Goal: Transaction & Acquisition: Purchase product/service

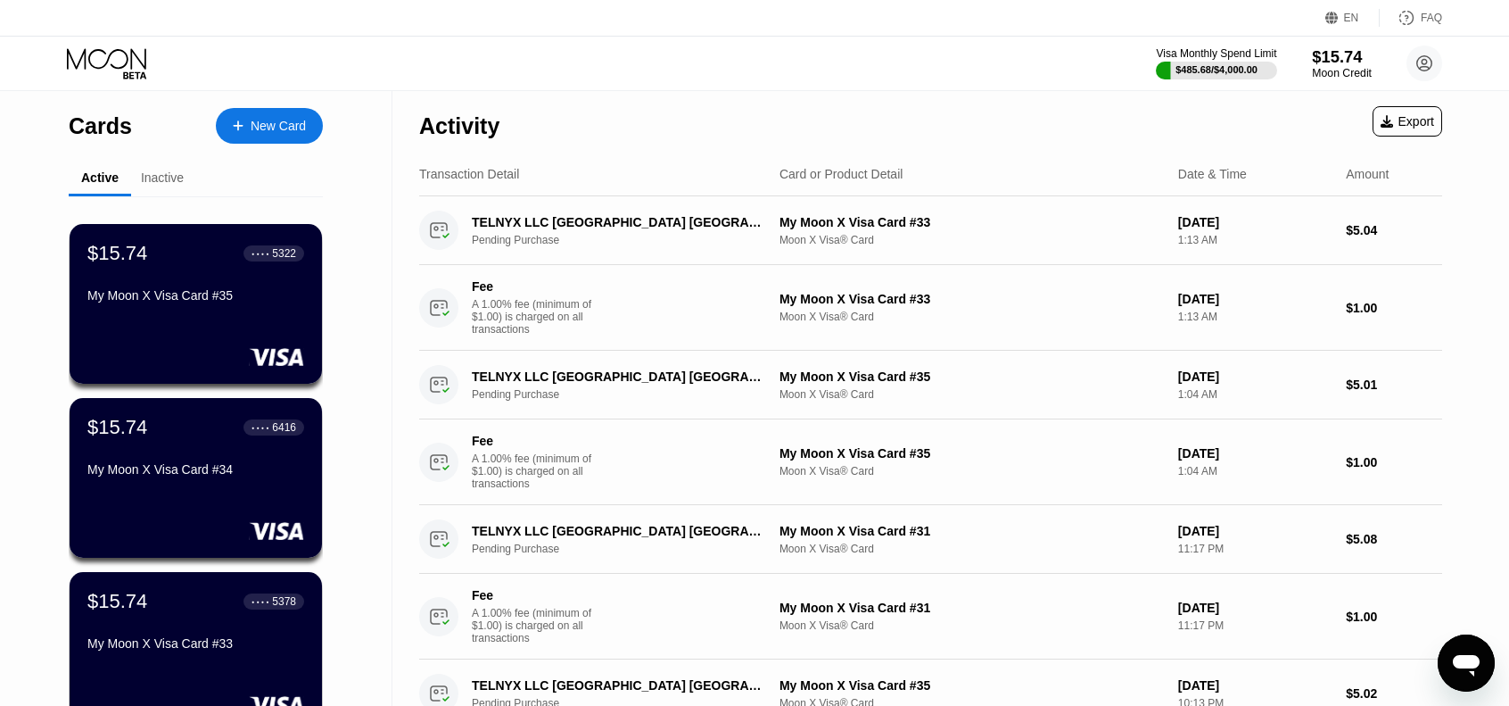
click at [1333, 56] on div "$15.74" at bounding box center [1342, 56] width 60 height 19
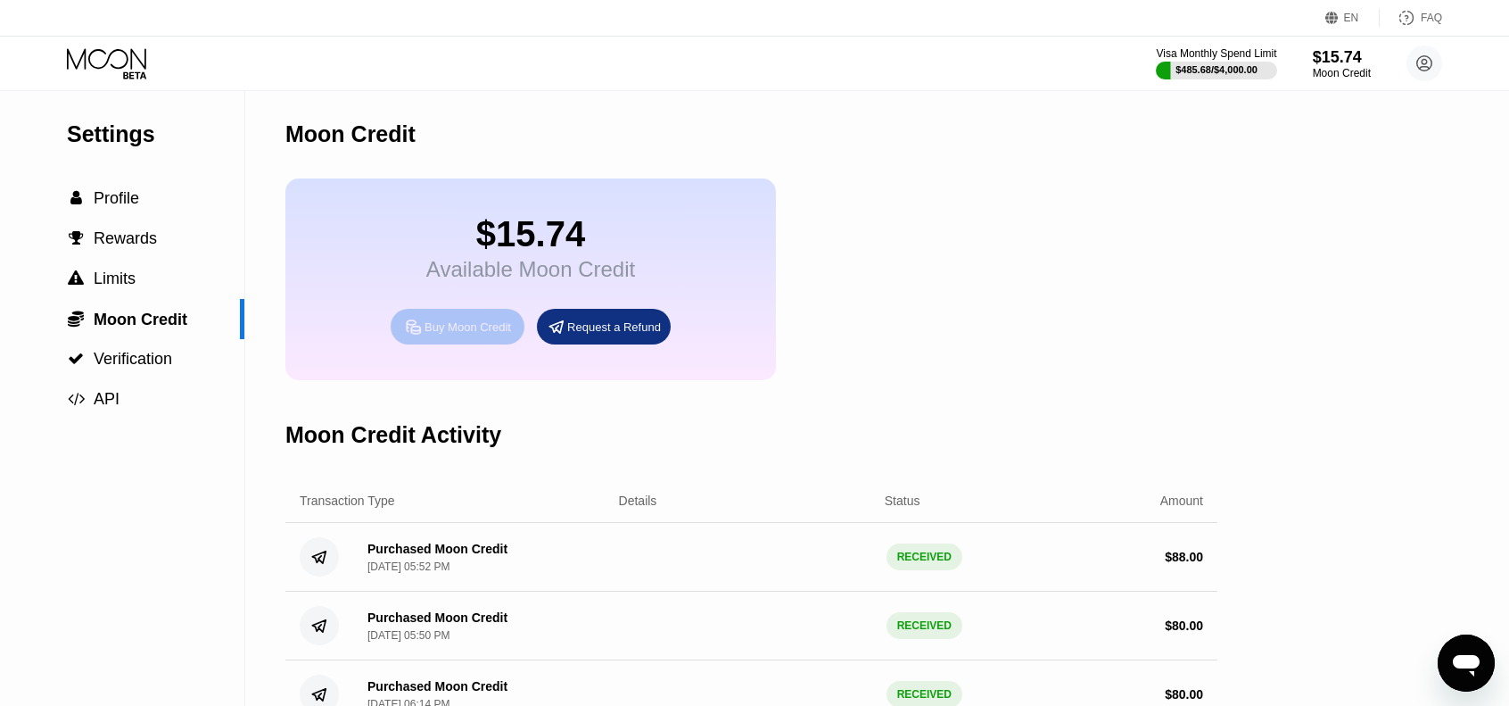
click at [459, 335] on div "Buy Moon Credit" at bounding box center [468, 326] width 87 height 15
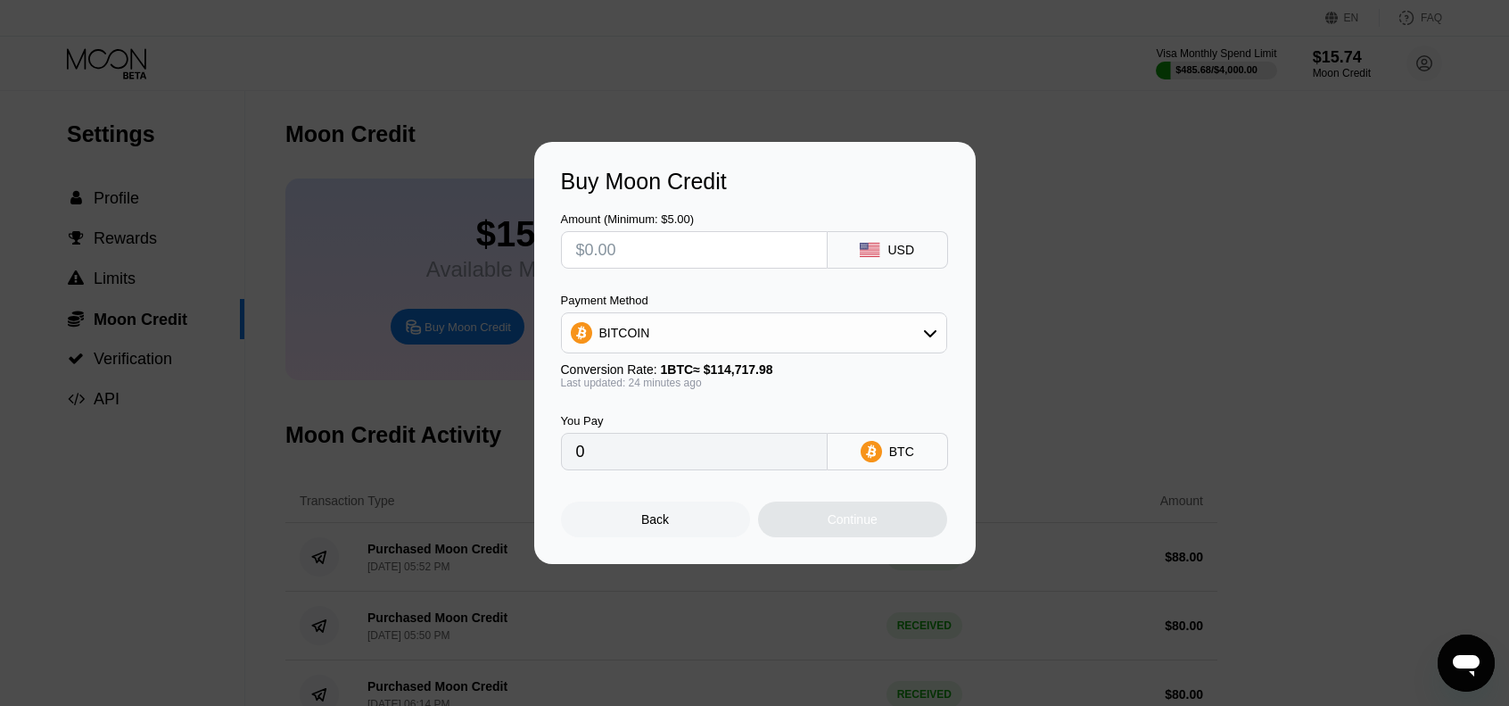
click at [709, 243] on input "text" at bounding box center [694, 250] width 236 height 36
type input "$9"
type input "0.00007855"
type input "$90"
type input "0.00078544"
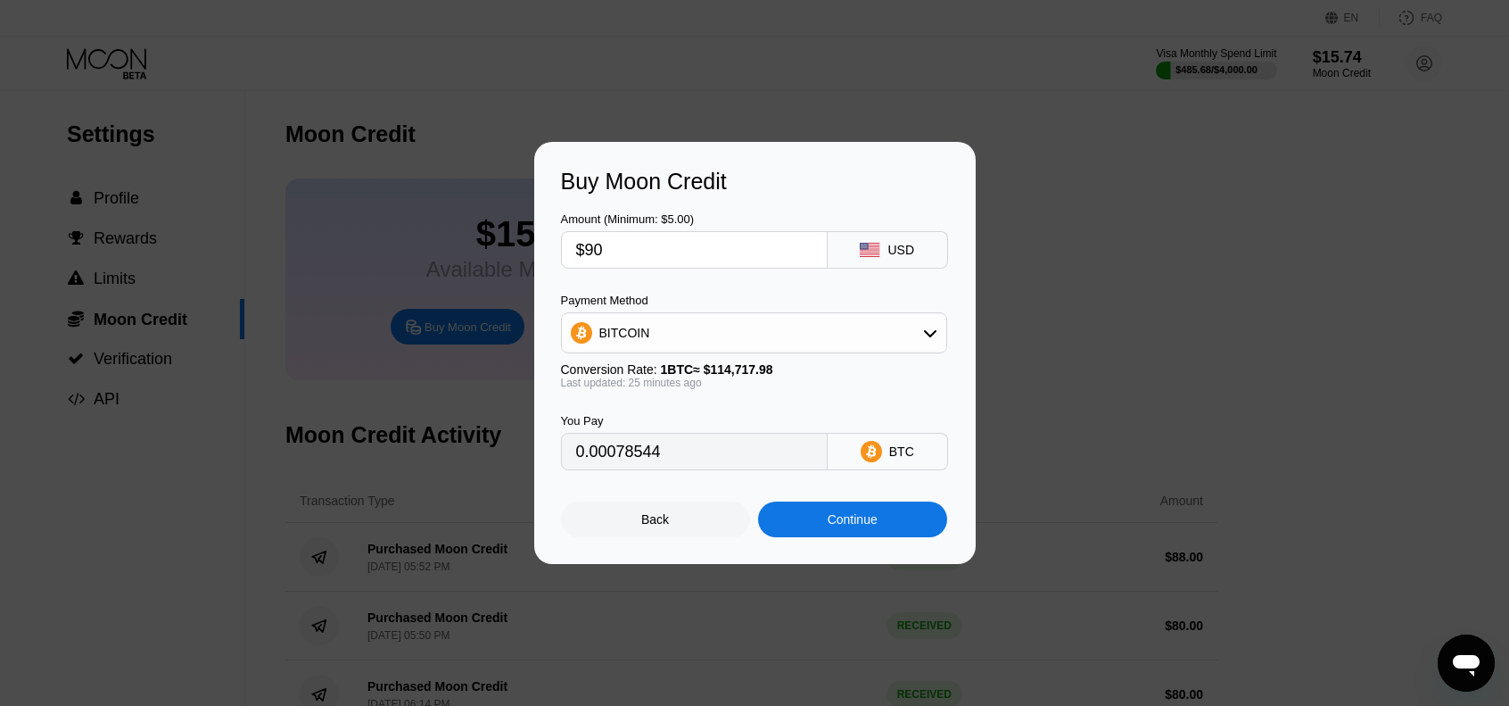
type input "$90"
click at [867, 523] on div "Continue" at bounding box center [853, 519] width 50 height 14
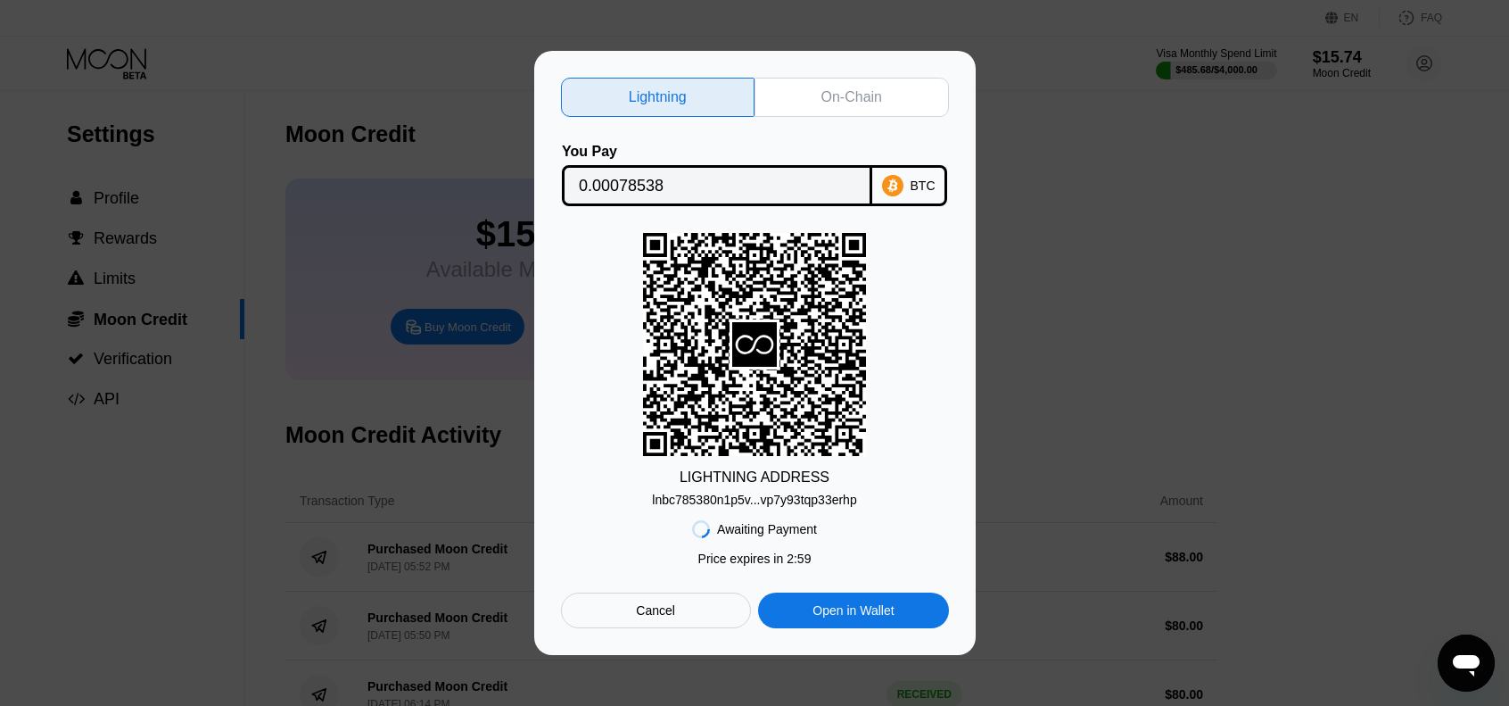
click at [859, 94] on div "On-Chain" at bounding box center [852, 97] width 61 height 18
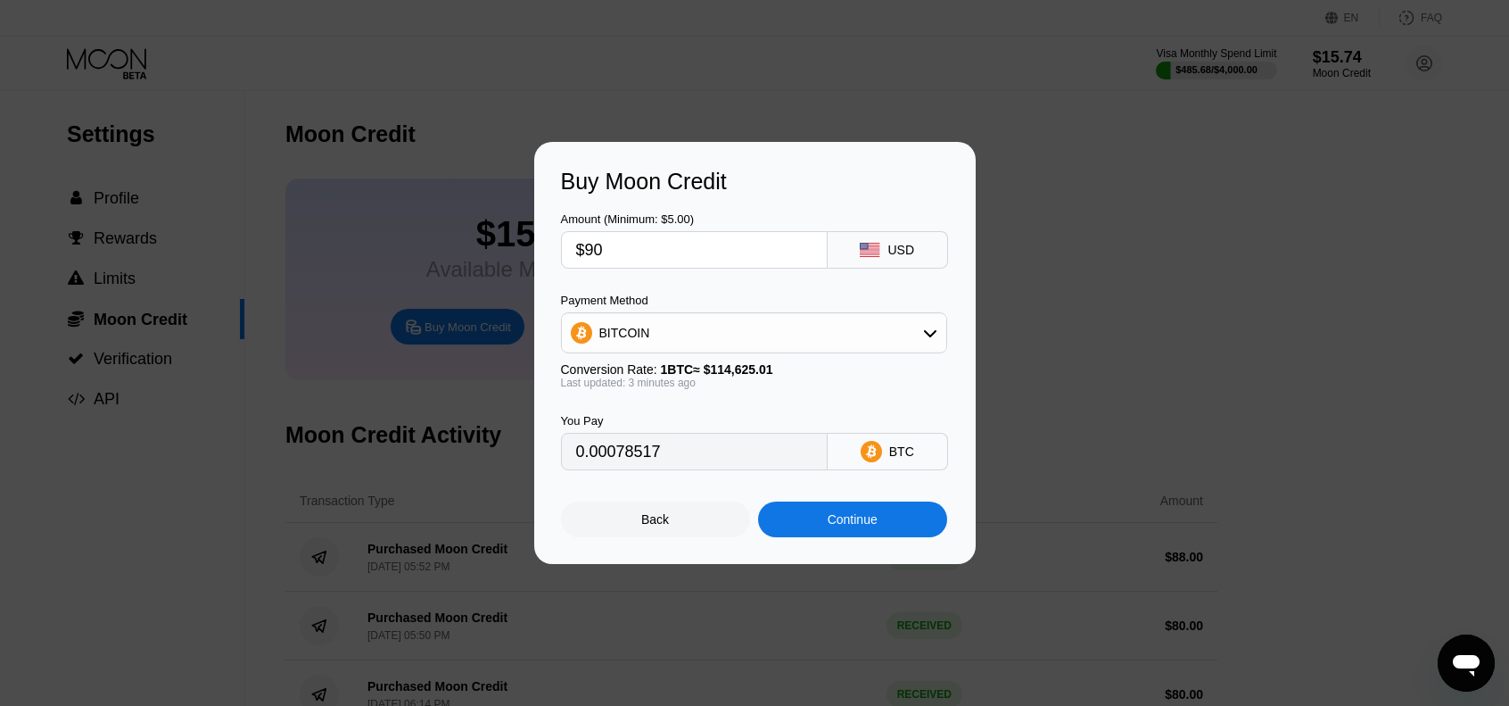
type input "0.00078479"
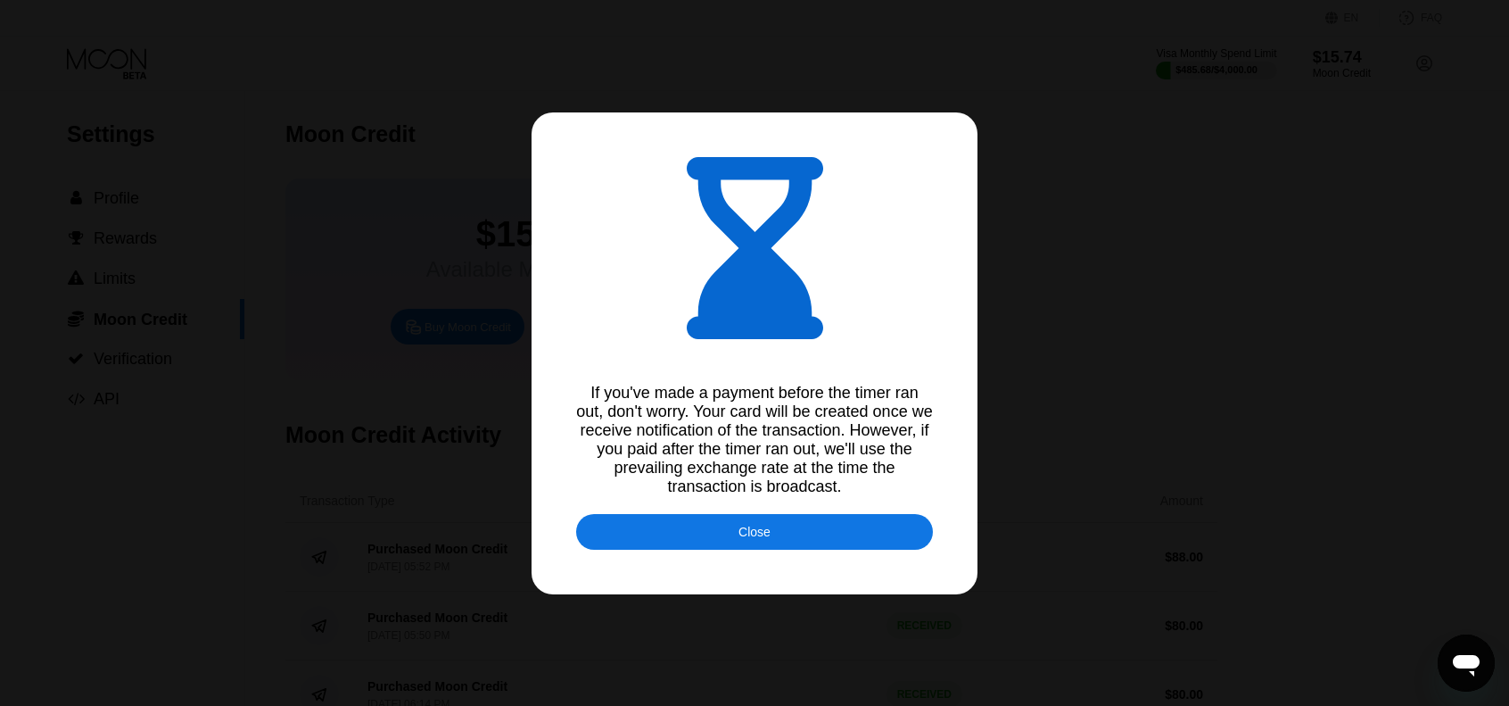
click at [828, 533] on div "Close" at bounding box center [754, 532] width 357 height 36
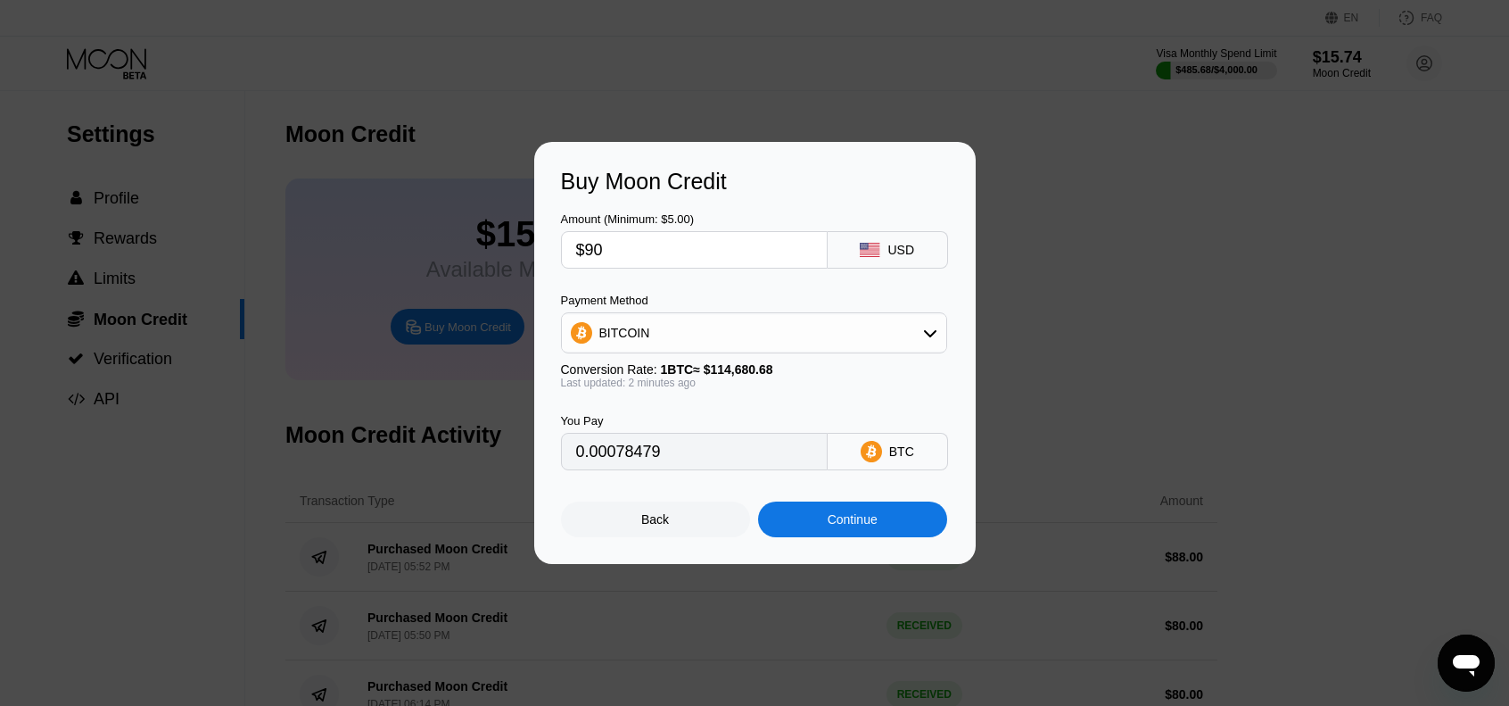
click at [883, 54] on div at bounding box center [761, 353] width 1523 height 706
click at [660, 520] on div "Back" at bounding box center [655, 519] width 28 height 14
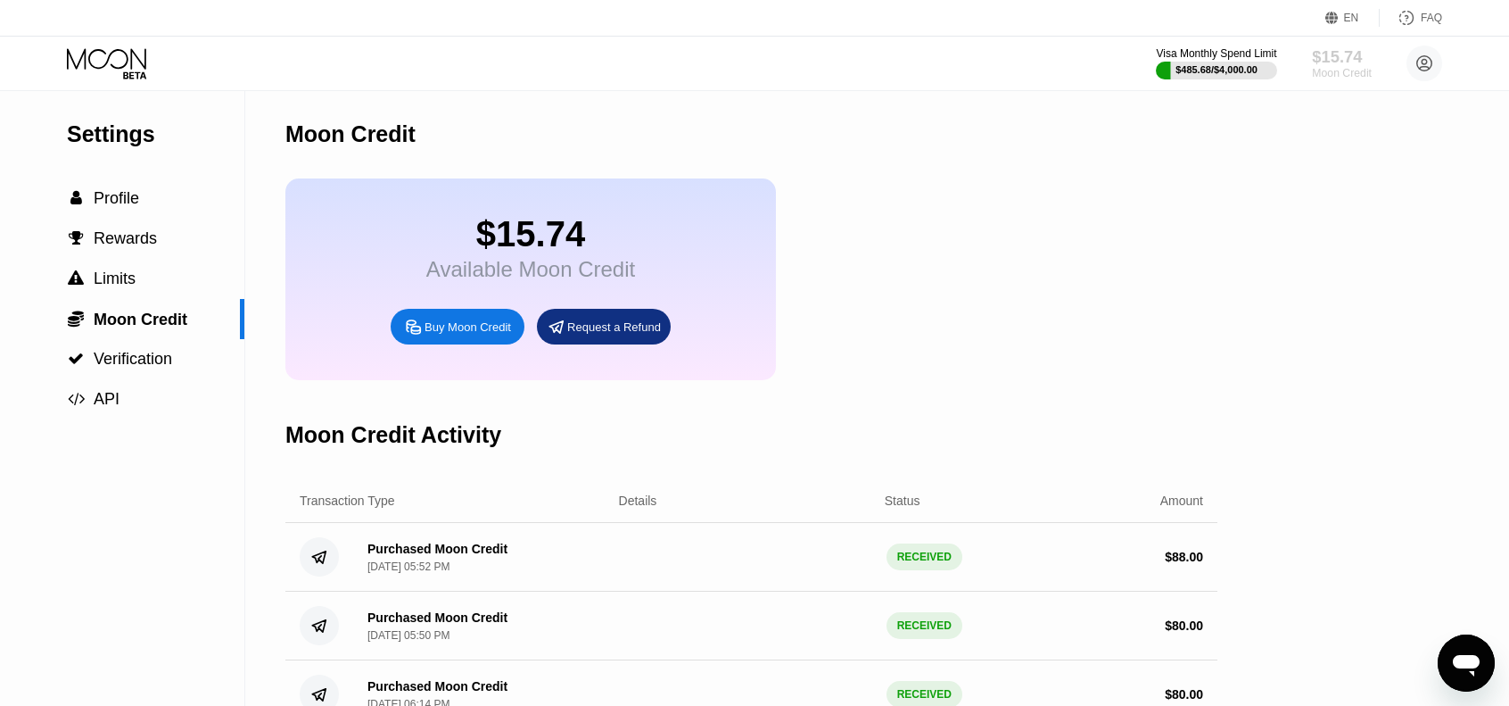
click at [1349, 54] on div "$15.74" at bounding box center [1342, 56] width 60 height 19
click at [103, 64] on icon at bounding box center [106, 58] width 79 height 21
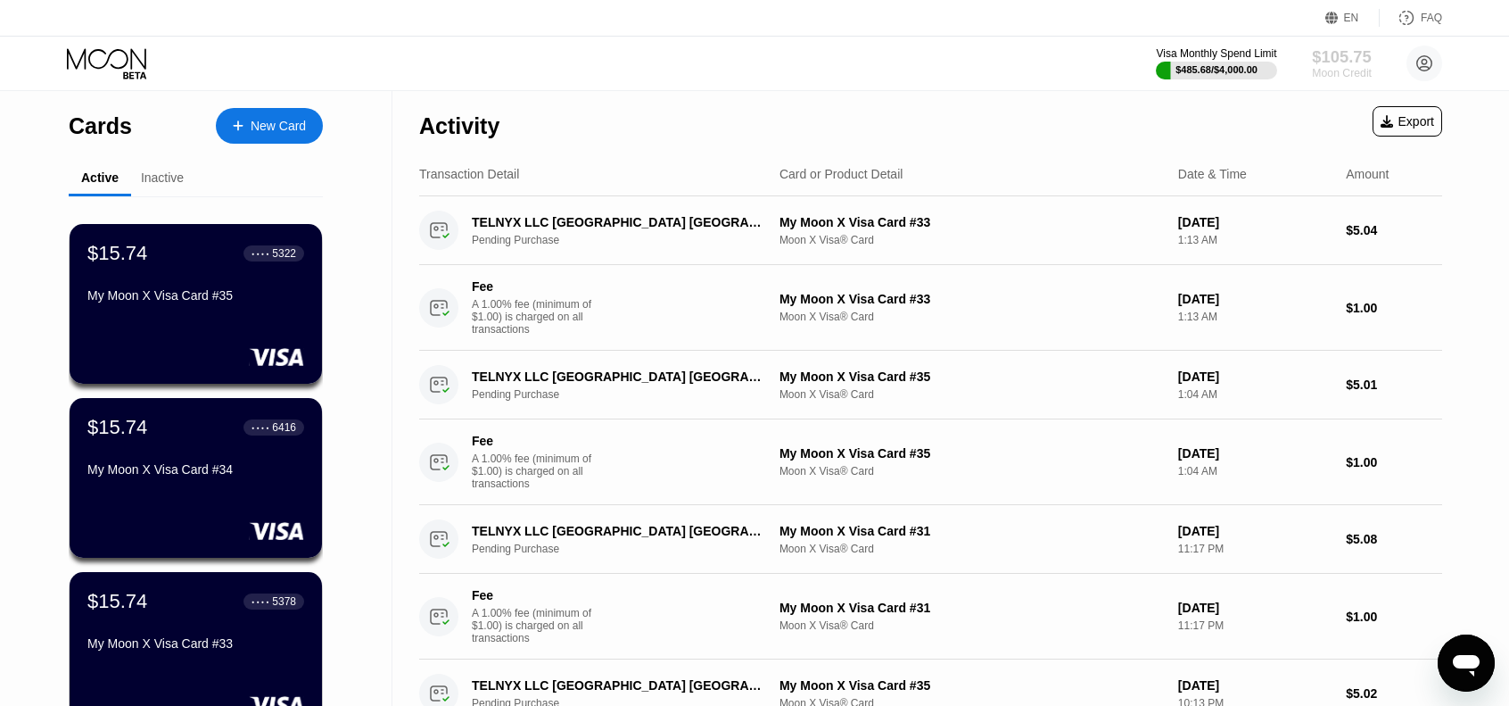
click at [1326, 67] on div "Moon Credit" at bounding box center [1342, 73] width 60 height 12
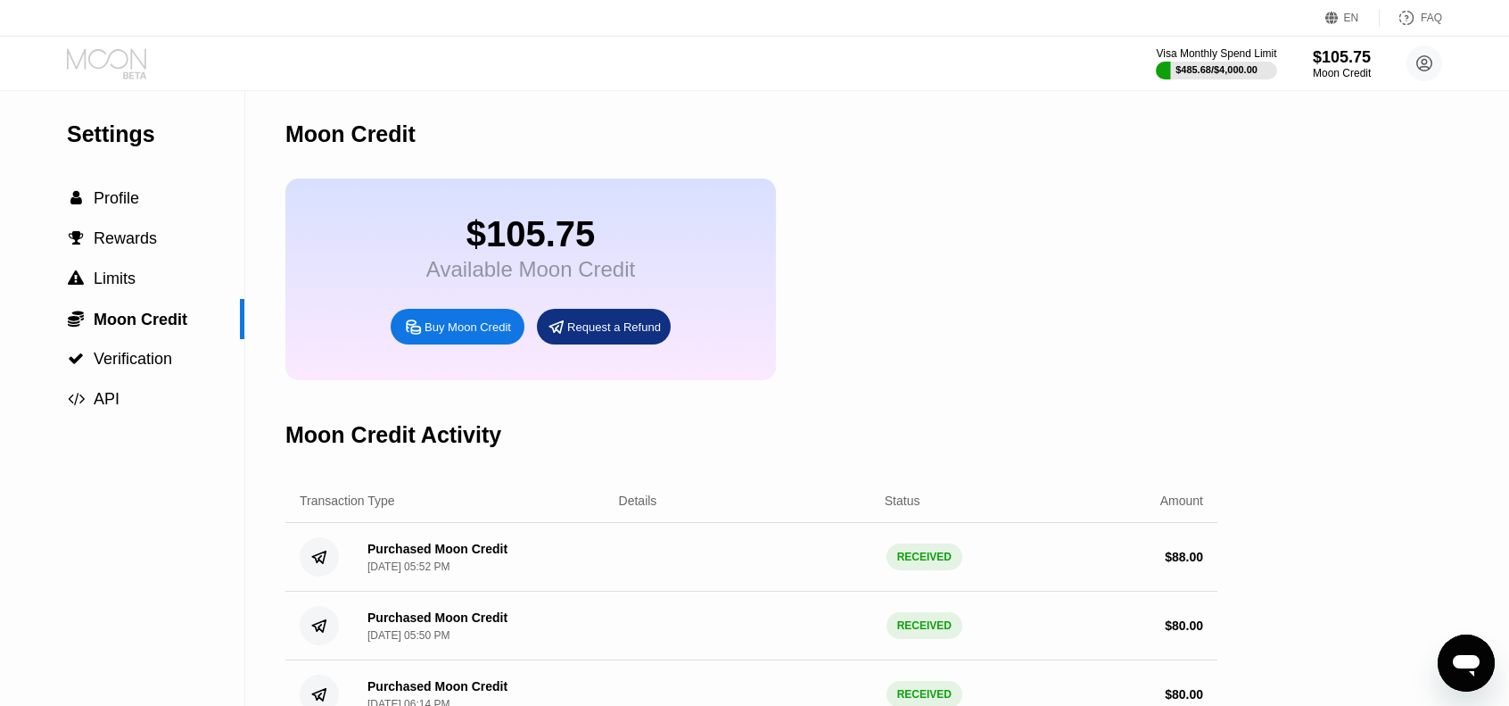
click at [119, 64] on icon at bounding box center [108, 63] width 83 height 31
